Goal: Task Accomplishment & Management: Use online tool/utility

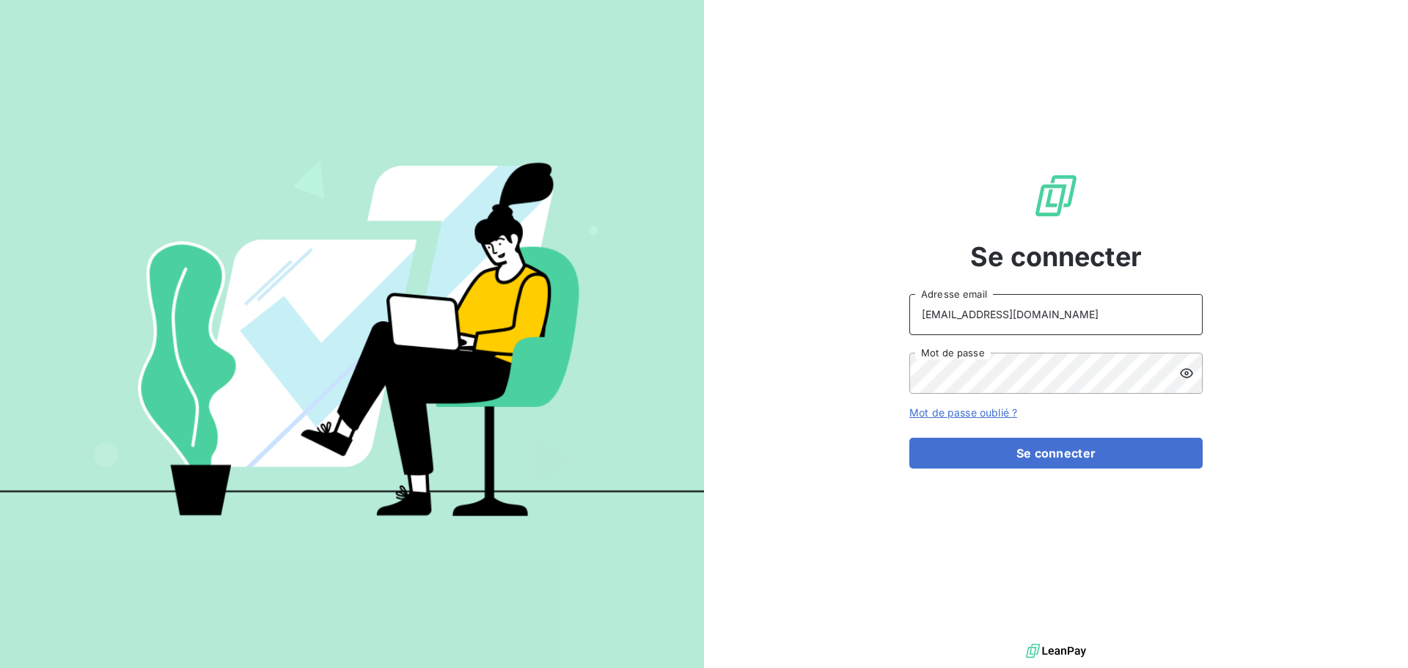
click at [1057, 318] on input "[EMAIL_ADDRESS][DOMAIN_NAME]" at bounding box center [1055, 314] width 293 height 41
type input "[EMAIL_ADDRESS][DOMAIN_NAME]"
click at [1063, 460] on button "Se connecter" at bounding box center [1055, 453] width 293 height 31
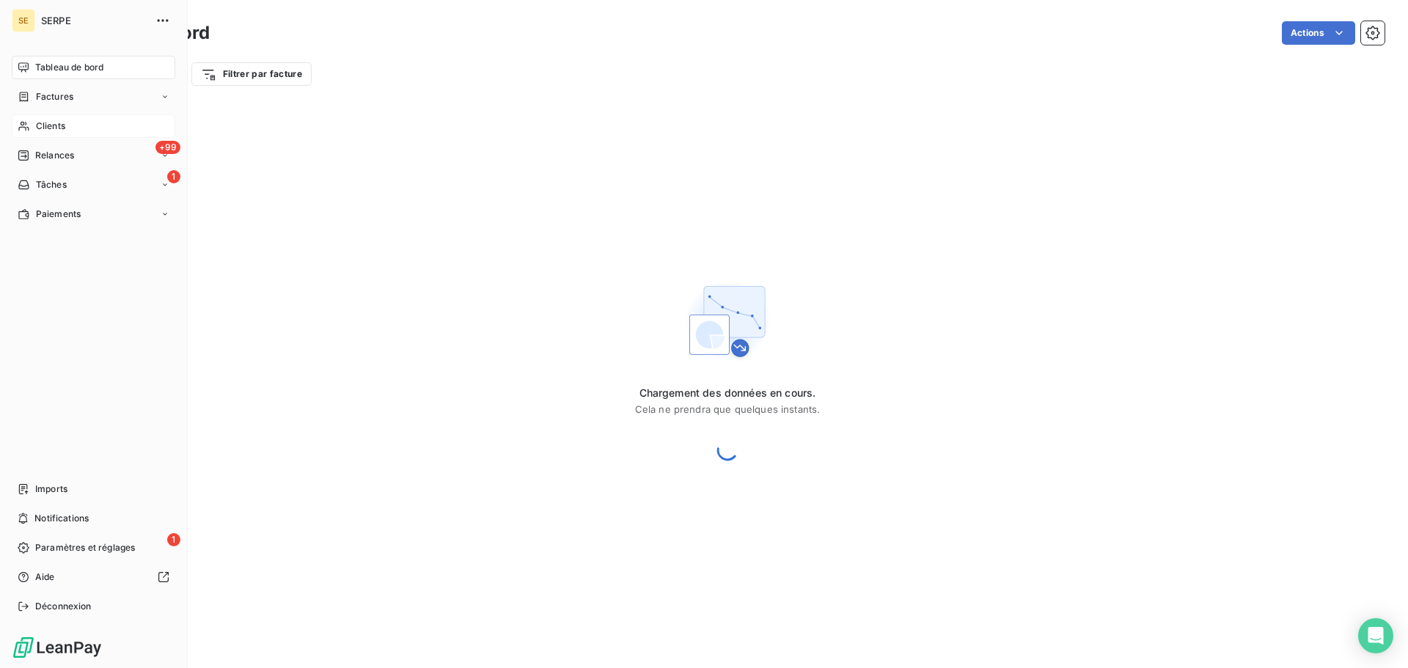
click at [37, 135] on div "Clients" at bounding box center [93, 125] width 163 height 23
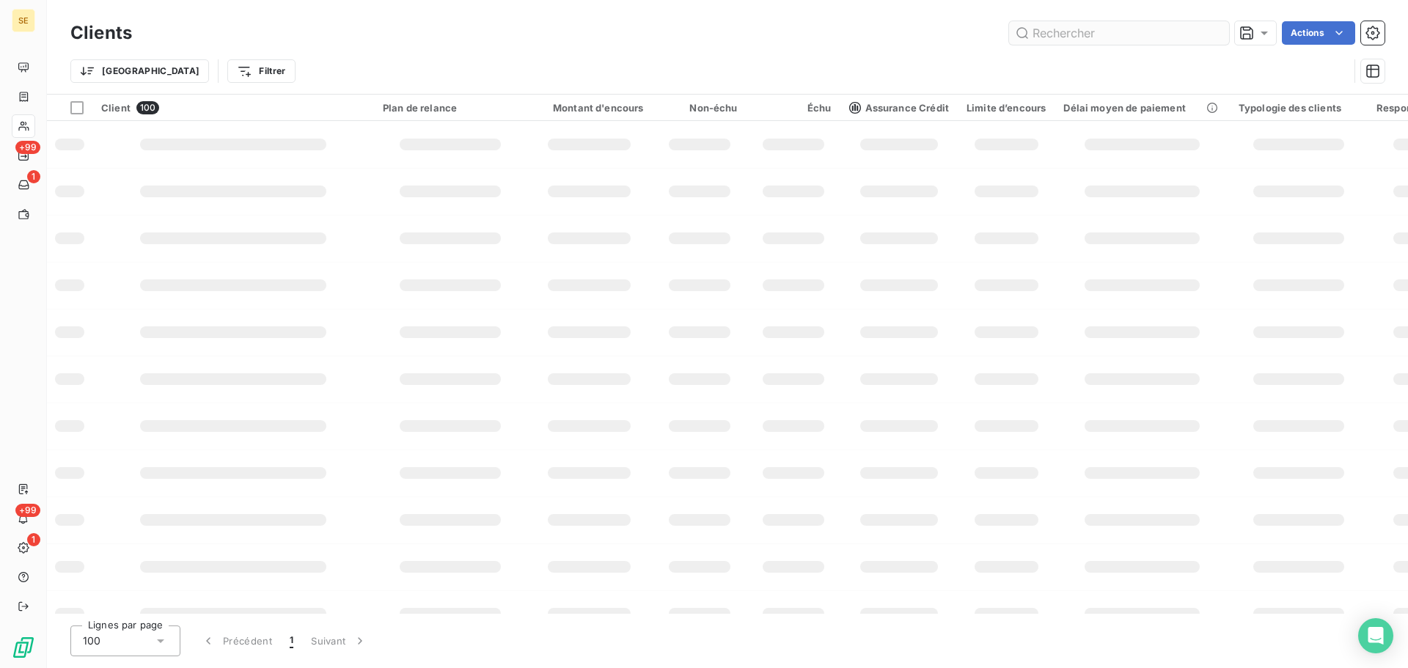
click at [1102, 37] on input "text" at bounding box center [1119, 32] width 220 height 23
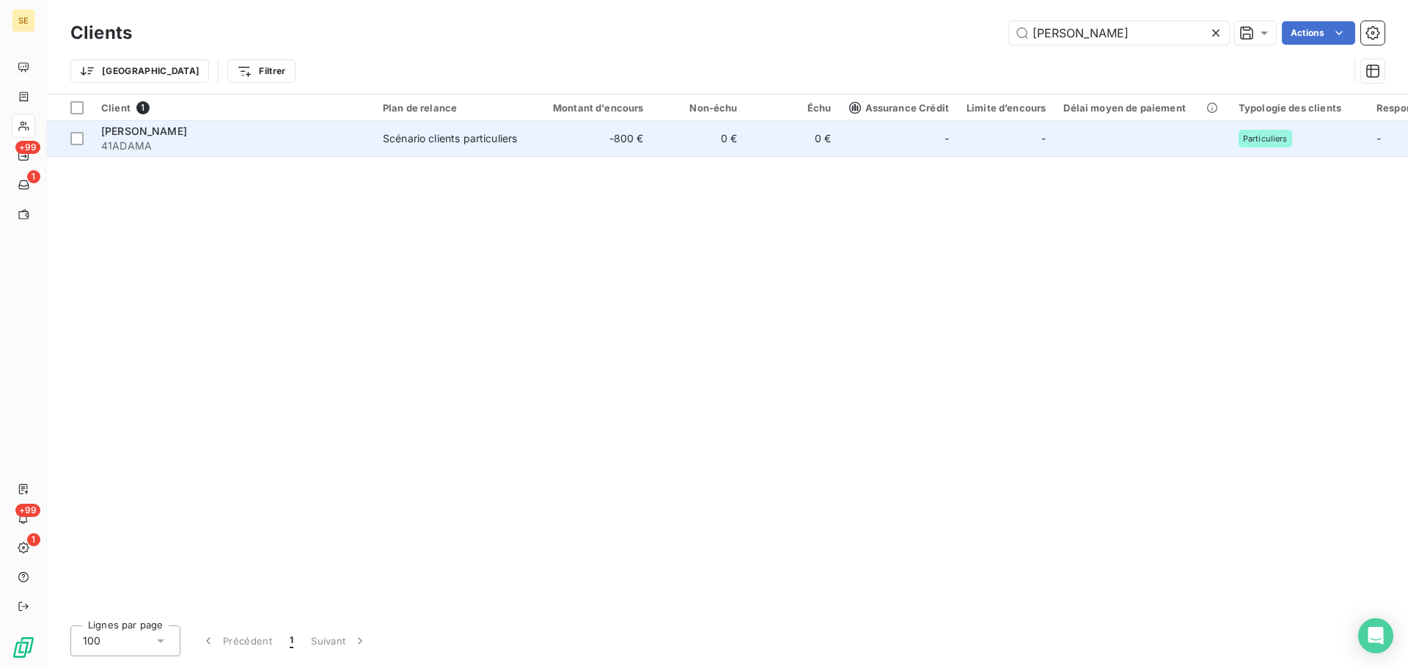
type input "[PERSON_NAME]"
click at [744, 136] on td "0 €" at bounding box center [700, 138] width 94 height 35
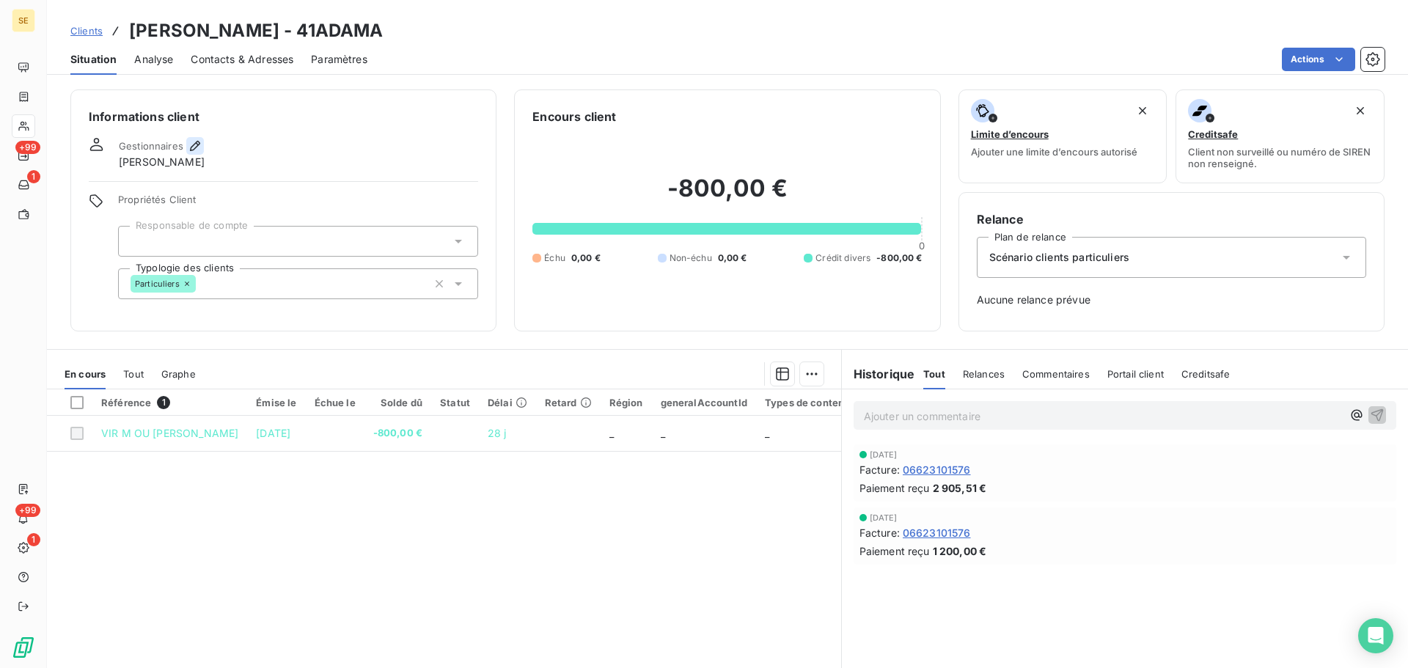
click at [192, 141] on icon "button" at bounding box center [195, 146] width 15 height 15
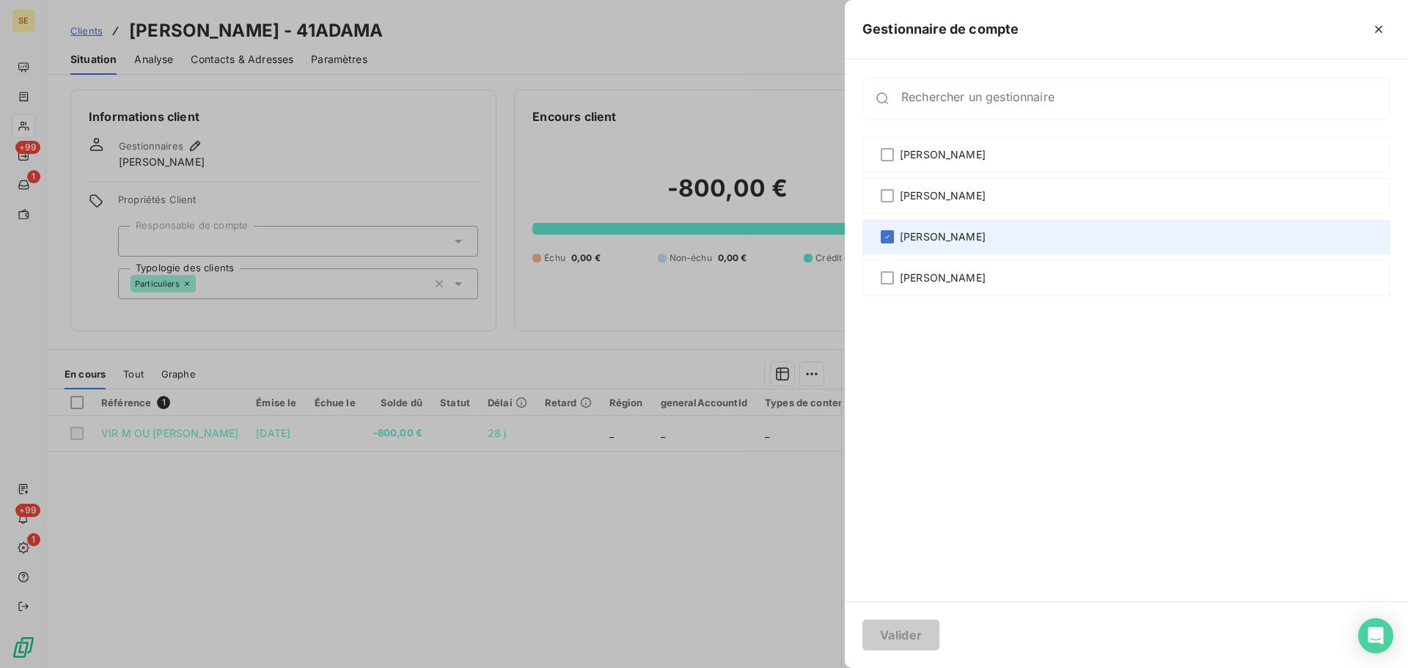
click at [1012, 235] on div "[PERSON_NAME]" at bounding box center [1126, 236] width 528 height 35
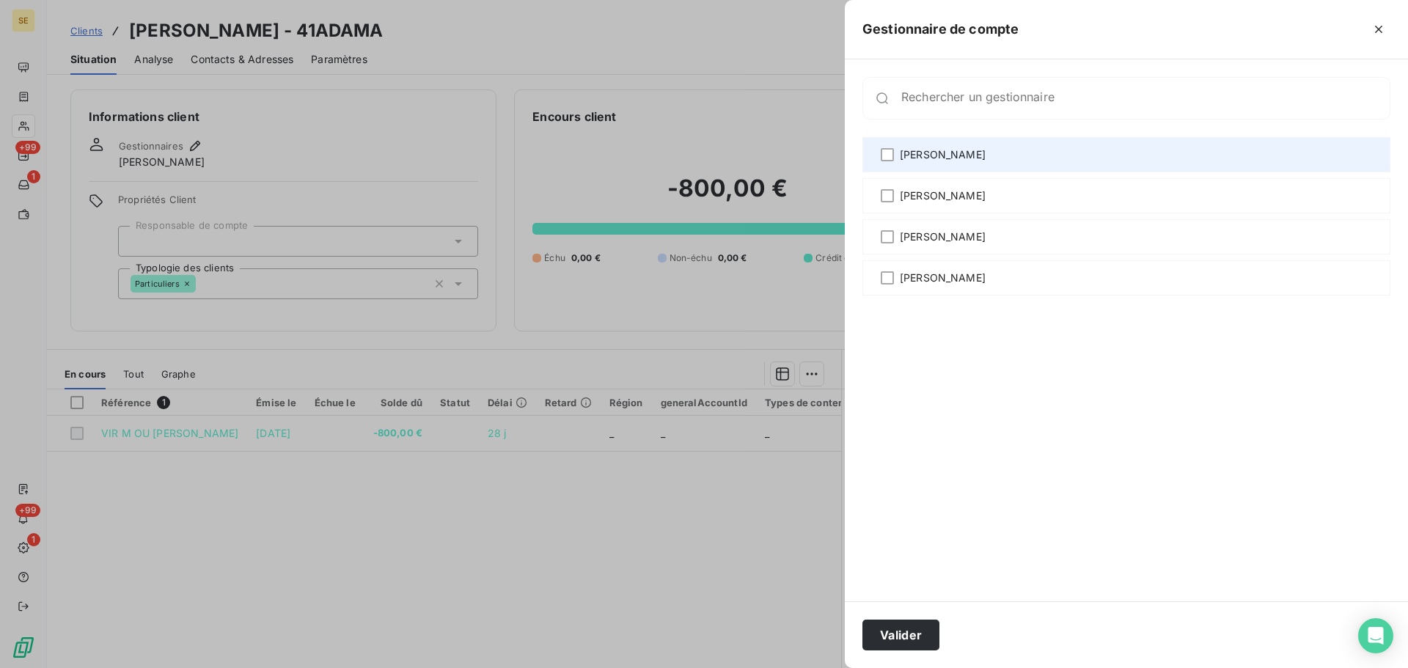
click at [989, 163] on div "[PERSON_NAME]" at bounding box center [1126, 154] width 528 height 35
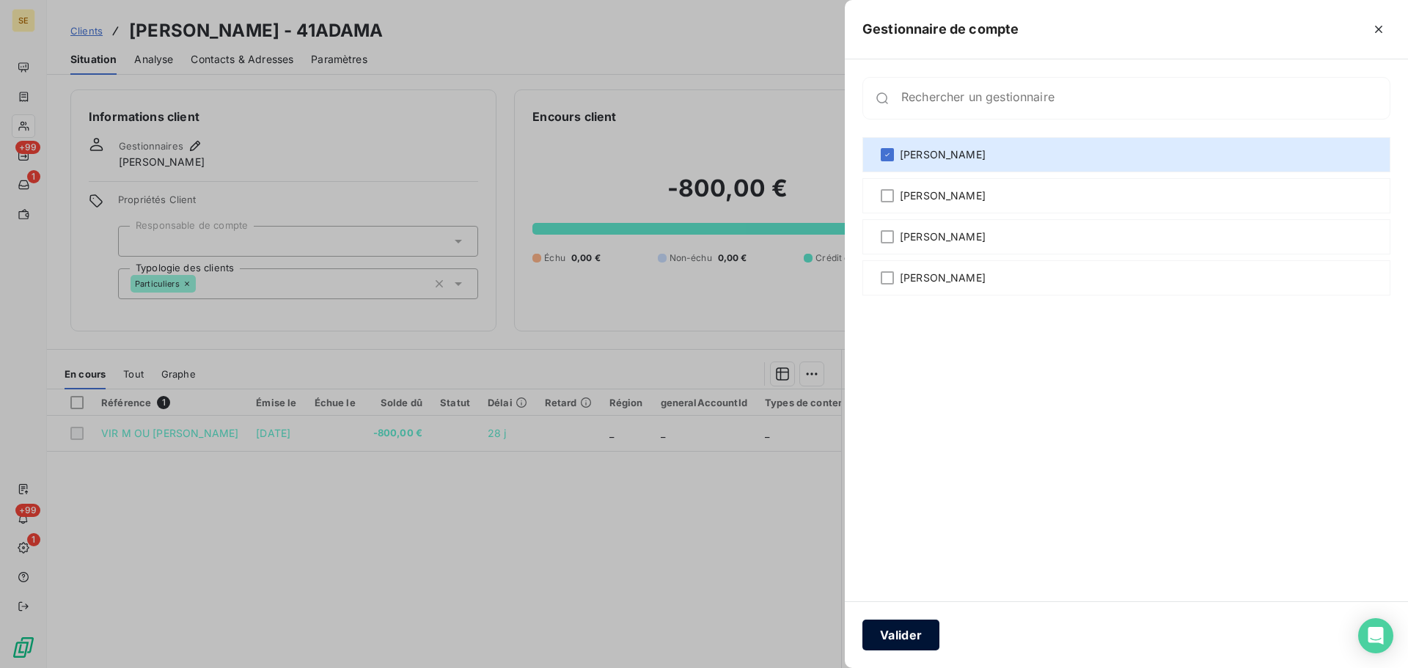
click at [890, 636] on button "Valider" at bounding box center [900, 635] width 77 height 31
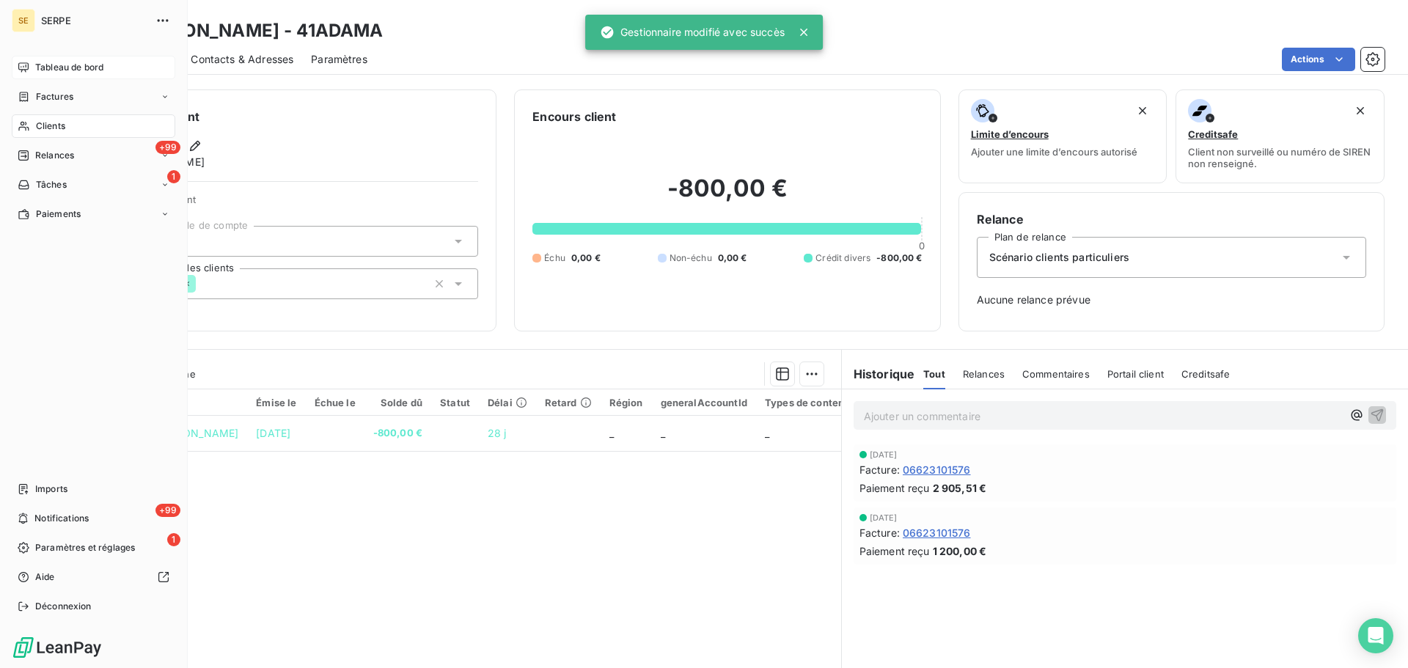
click at [33, 66] on div "Tableau de bord" at bounding box center [93, 67] width 163 height 23
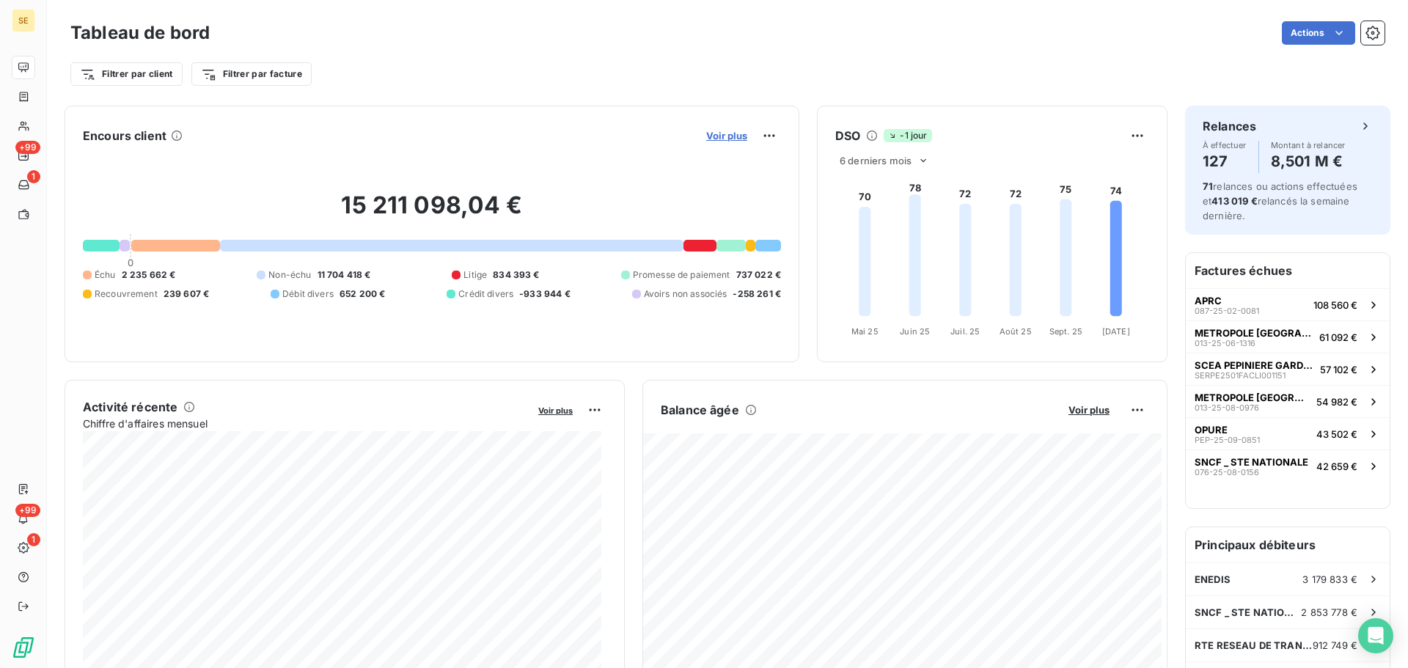
click at [733, 132] on span "Voir plus" at bounding box center [726, 136] width 41 height 12
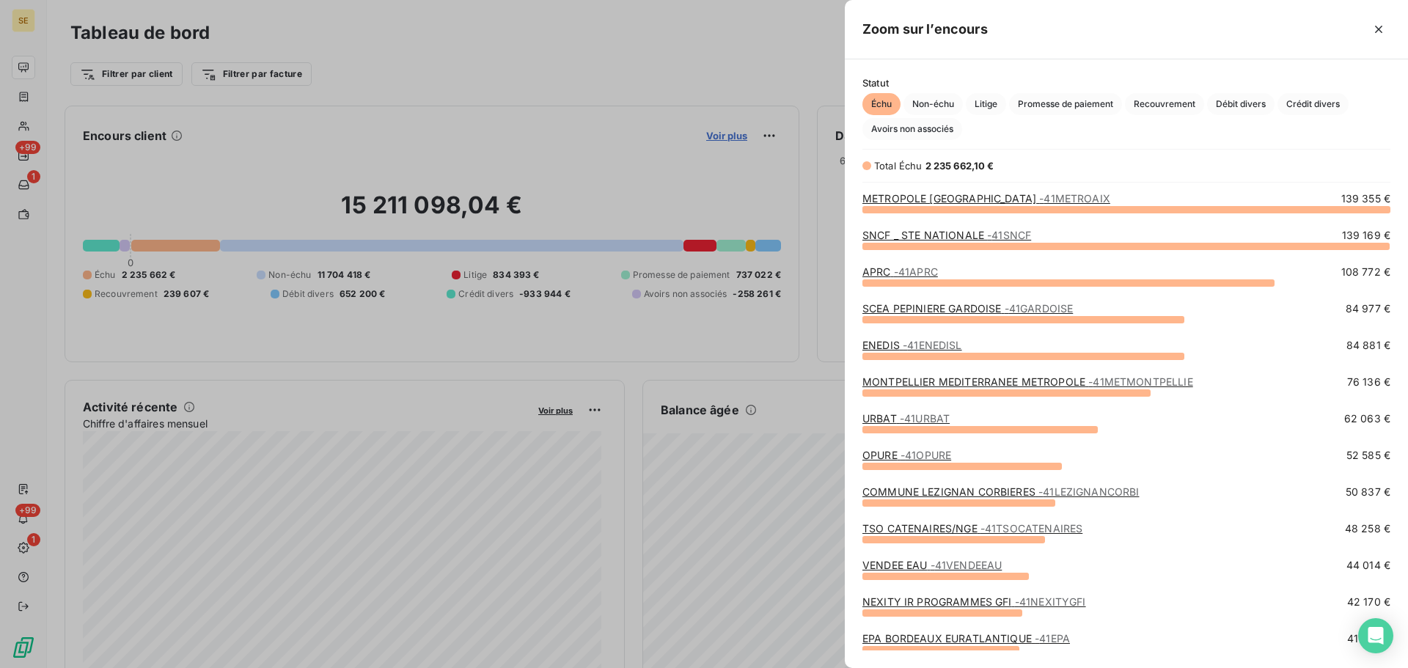
scroll to position [448, 552]
click at [1326, 109] on span "Crédit divers" at bounding box center [1312, 104] width 71 height 22
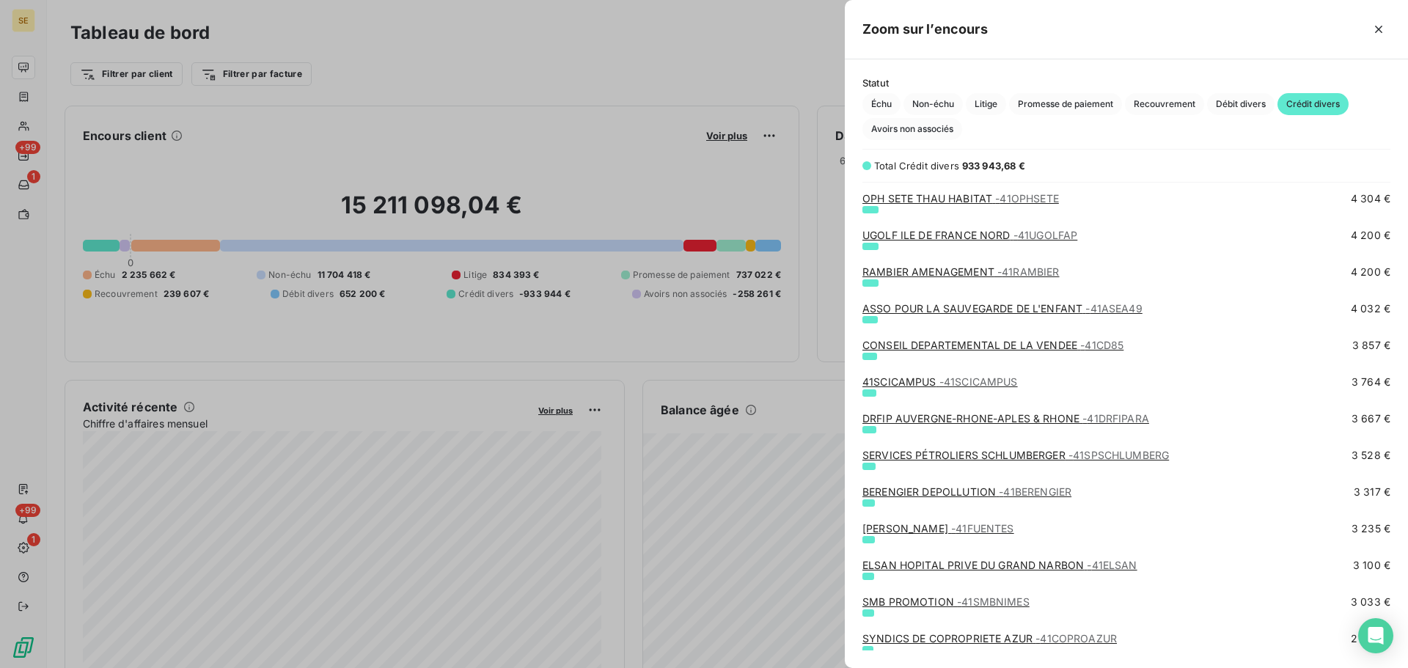
scroll to position [1369, 0]
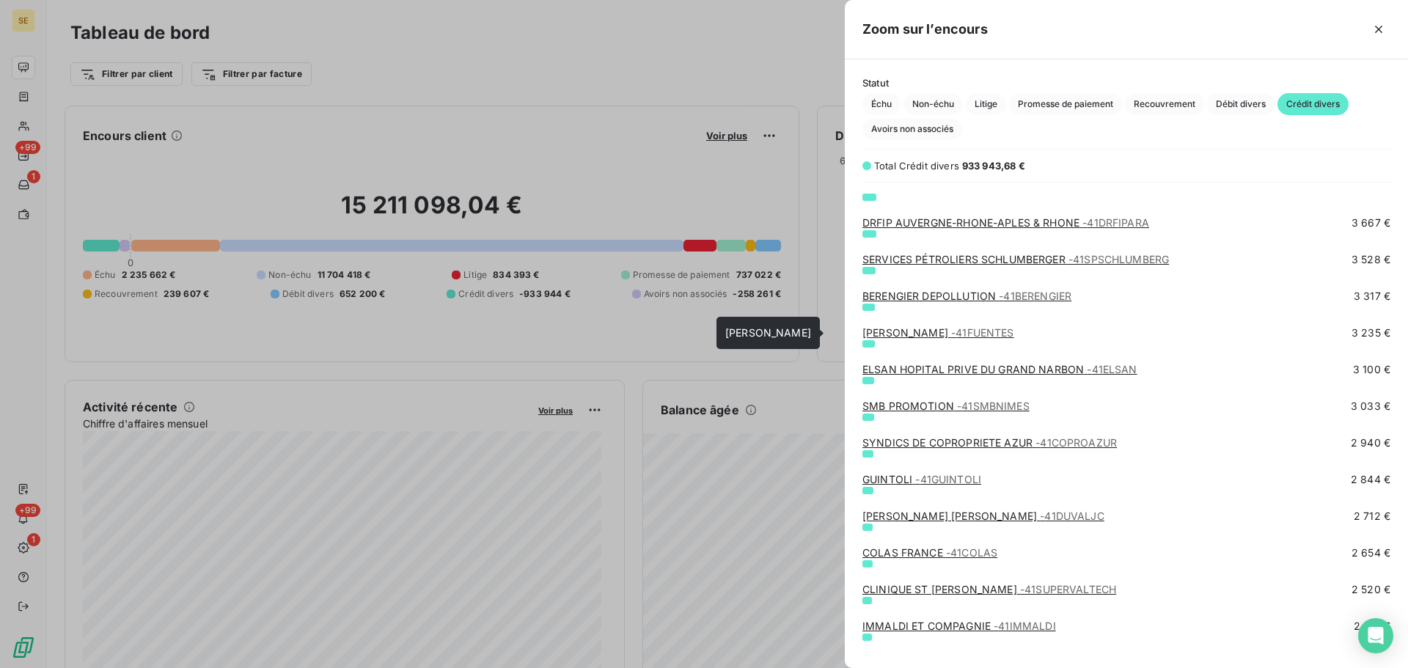
click at [877, 331] on link "[PERSON_NAME] - 41FUENTES" at bounding box center [938, 332] width 152 height 12
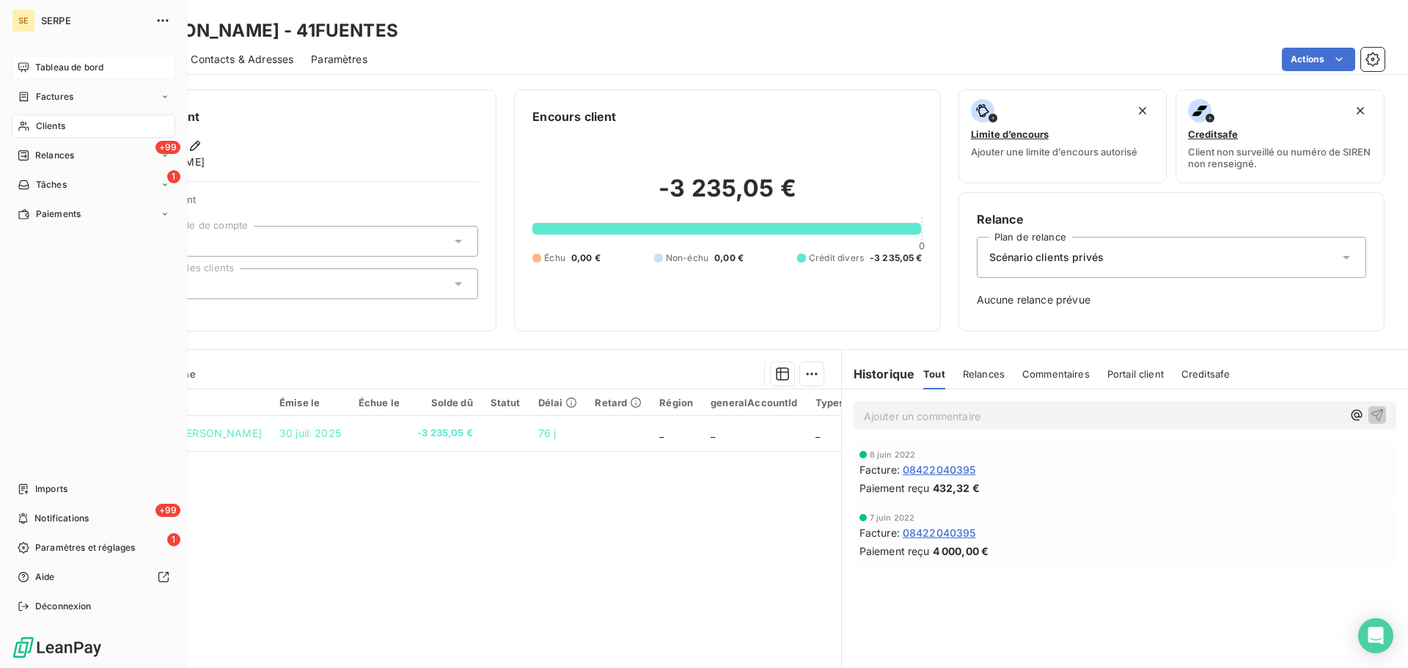
click at [80, 63] on span "Tableau de bord" at bounding box center [69, 67] width 68 height 13
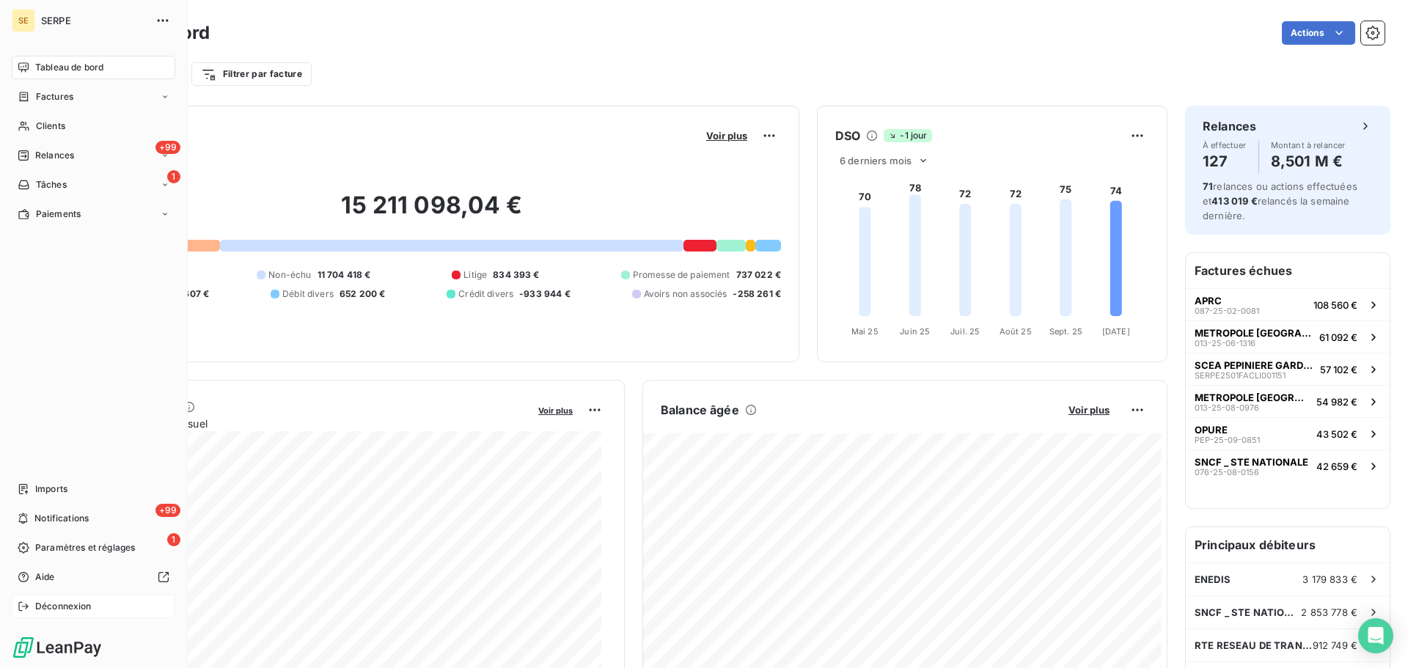
click at [40, 606] on span "Déconnexion" at bounding box center [63, 606] width 56 height 13
